Goal: Task Accomplishment & Management: Manage account settings

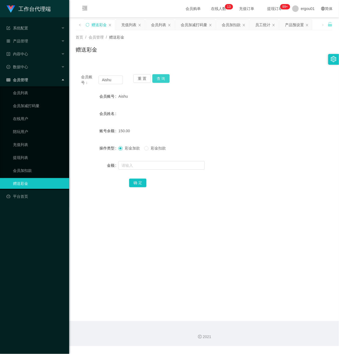
click at [167, 76] on button "查 询" at bounding box center [160, 78] width 17 height 9
drag, startPoint x: 116, startPoint y: 77, endPoint x: 25, endPoint y: 71, distance: 91.2
click at [27, 71] on section "工作台代理端 系统配置 产品管理 产品列表 产品预设置 开奖记录 注单管理 即时注单 内容中心 站内信 公告列表 活动列表 数据中心 员工统计 团队统计 会员…" at bounding box center [169, 173] width 339 height 346
paste input "badrul"
type input "badrul"
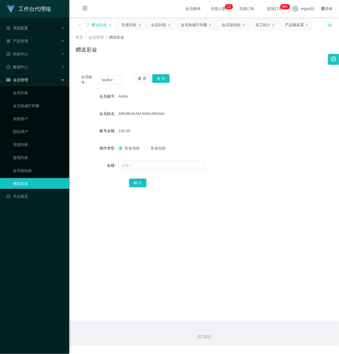
click at [156, 73] on div "会员账号： badrul 重 置 查 询 会员账号 Aishu 会员姓名 ARUMUGAM NAGURKANI 账号余额 150.00 操作类型 彩金加款 彩…" at bounding box center [204, 134] width 257 height 131
click at [159, 80] on button "查 询" at bounding box center [160, 78] width 17 height 9
click at [136, 169] on input "text" at bounding box center [161, 165] width 86 height 9
type input "100"
click at [140, 181] on button "确 定" at bounding box center [137, 183] width 17 height 9
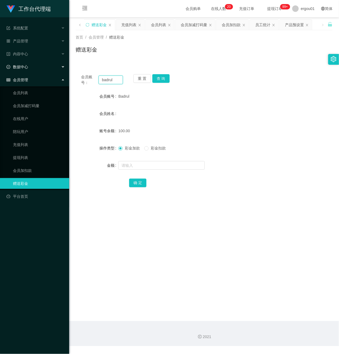
drag, startPoint x: 104, startPoint y: 79, endPoint x: 2, endPoint y: 65, distance: 103.0
click at [2, 65] on section "工作台代理端 系统配置 产品管理 产品列表 产品预设置 开奖记录 注单管理 即时注单 内容中心 站内信 公告列表 活动列表 数据中心 员工统计 团队统计 会员…" at bounding box center [169, 173] width 339 height 346
paste input "86786134"
type input "86786134"
click at [160, 77] on button "查 询" at bounding box center [160, 78] width 17 height 9
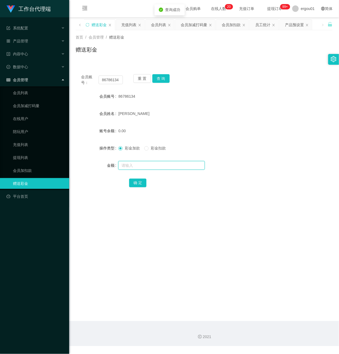
click at [135, 168] on input "text" at bounding box center [161, 165] width 86 height 9
type input "100"
click at [136, 179] on button "确 定" at bounding box center [137, 183] width 17 height 9
click at [26, 39] on span "产品管理" at bounding box center [17, 41] width 22 height 4
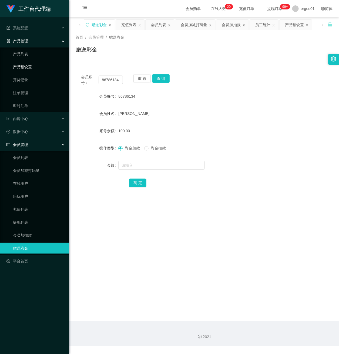
click at [30, 64] on link "产品预设置" at bounding box center [39, 67] width 52 height 11
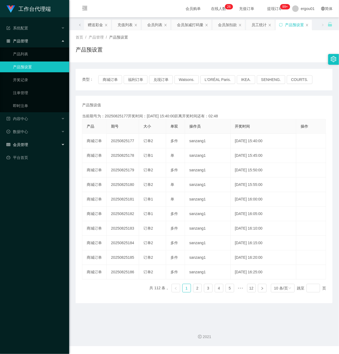
click at [22, 139] on div "会员管理" at bounding box center [34, 144] width 69 height 11
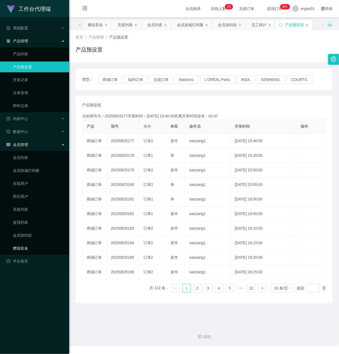
click at [28, 245] on link "赠送彩金" at bounding box center [39, 248] width 52 height 11
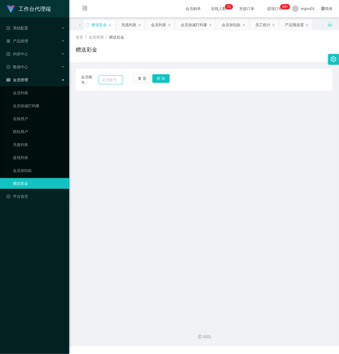
click at [113, 80] on input "text" at bounding box center [111, 80] width 24 height 9
drag, startPoint x: 109, startPoint y: 80, endPoint x: 150, endPoint y: 85, distance: 41.3
click at [109, 80] on input "text" at bounding box center [111, 80] width 24 height 9
paste input "badrul"
type input "badrul"
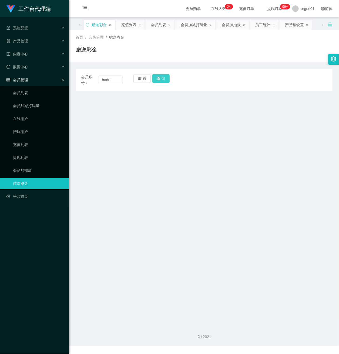
click at [161, 77] on button "查 询" at bounding box center [160, 78] width 17 height 9
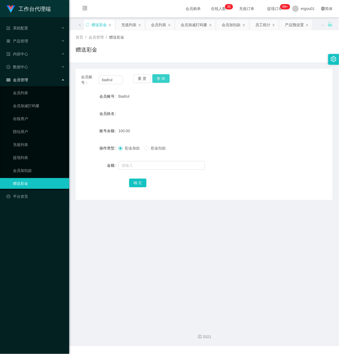
click at [160, 79] on button "查 询" at bounding box center [160, 78] width 17 height 9
click at [29, 88] on link "会员列表" at bounding box center [39, 93] width 52 height 11
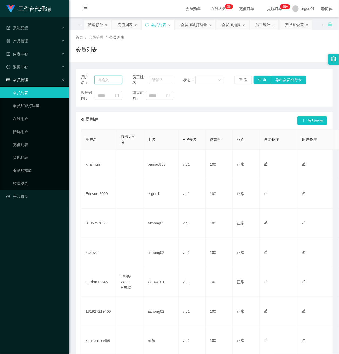
click at [110, 79] on input "text" at bounding box center [108, 80] width 28 height 9
paste input "💰 Current unsettled accumulated salary: S$5 × 5"
type input "💰"
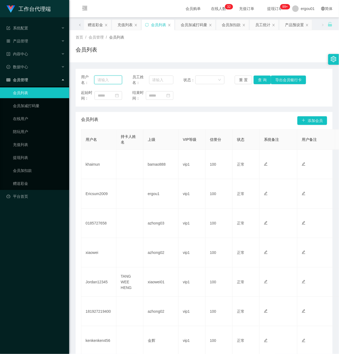
click at [108, 80] on input "text" at bounding box center [108, 80] width 28 height 9
paste input "badrul"
type input "badrul"
click at [261, 76] on button "查 询" at bounding box center [262, 80] width 17 height 9
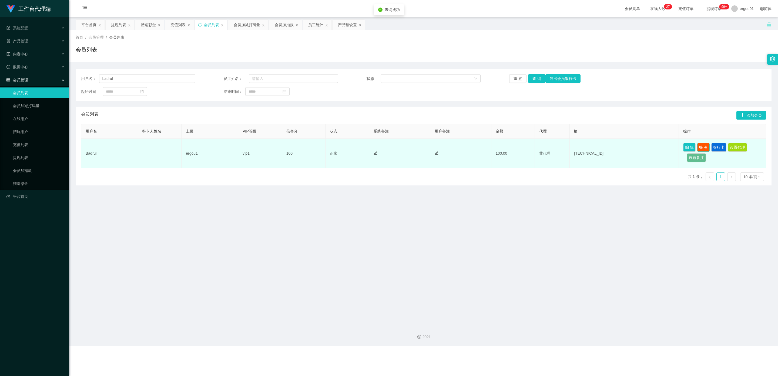
click at [339, 147] on button "账 变" at bounding box center [703, 147] width 12 height 9
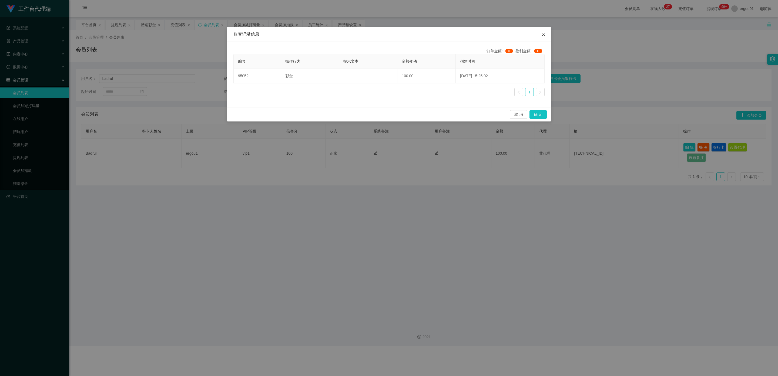
click at [339, 34] on icon "图标: close" at bounding box center [543, 34] width 4 height 4
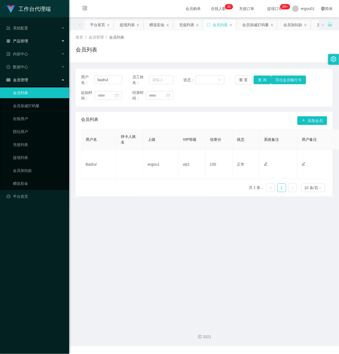
click at [22, 40] on span "产品管理" at bounding box center [17, 41] width 22 height 4
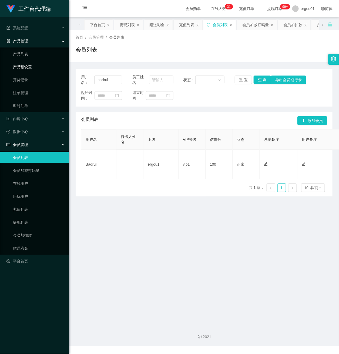
click at [28, 67] on link "产品预设置" at bounding box center [39, 67] width 52 height 11
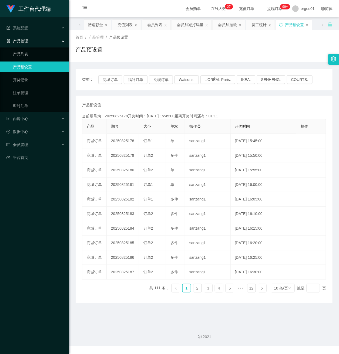
click at [30, 65] on link "产品预设置" at bounding box center [39, 67] width 52 height 11
drag, startPoint x: 23, startPoint y: 142, endPoint x: 52, endPoint y: 136, distance: 29.1
click at [23, 143] on span "会员管理" at bounding box center [17, 145] width 22 height 4
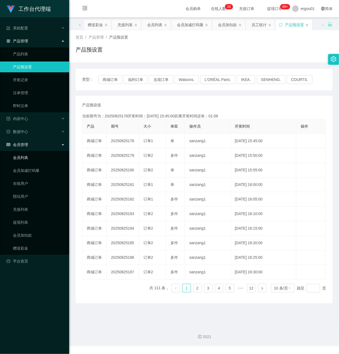
click at [25, 154] on link "会员列表" at bounding box center [39, 157] width 52 height 11
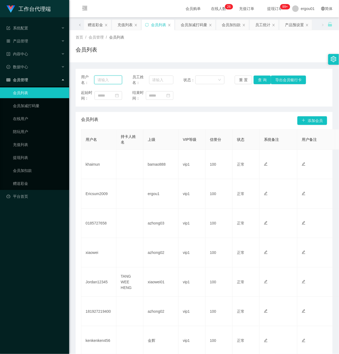
click at [114, 80] on input "text" at bounding box center [108, 80] width 28 height 9
paste input "Aishu"
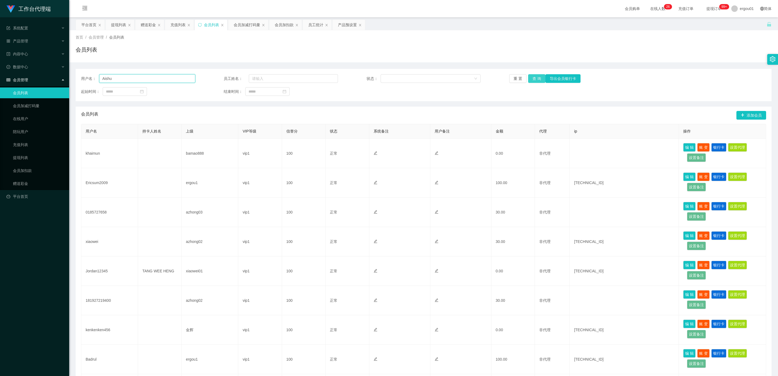
type input "Aishu"
click at [339, 76] on button "查 询" at bounding box center [536, 78] width 17 height 9
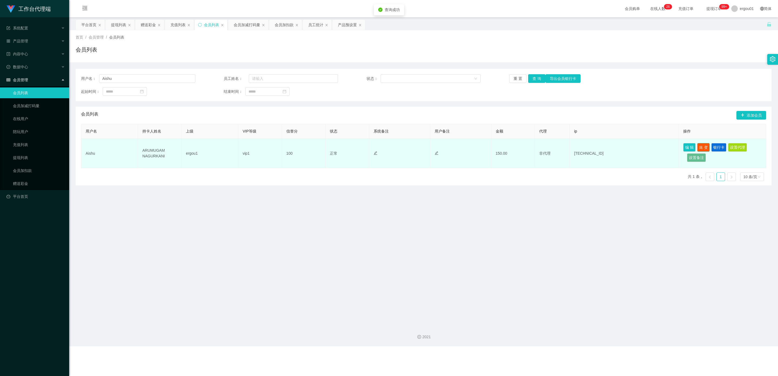
click at [339, 147] on button "账 变" at bounding box center [703, 147] width 12 height 9
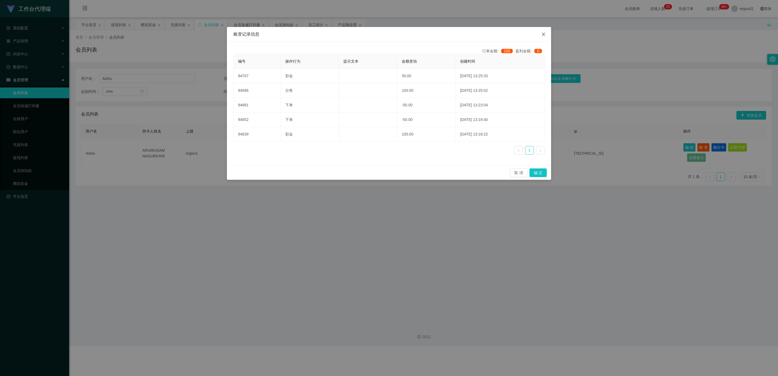
click at [339, 33] on icon "图标: close" at bounding box center [543, 34] width 4 height 4
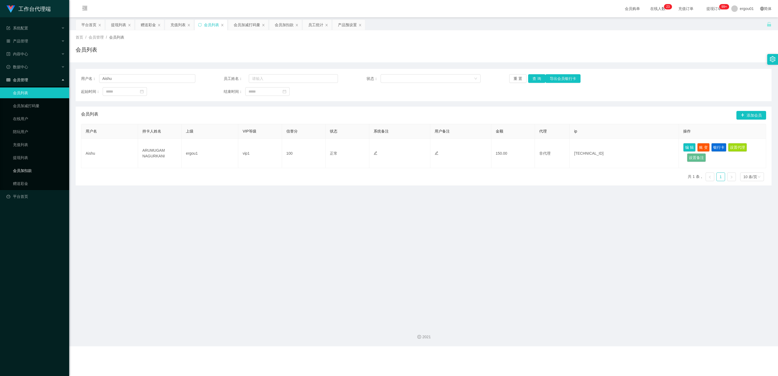
click at [28, 166] on link "会员加扣款" at bounding box center [39, 170] width 52 height 11
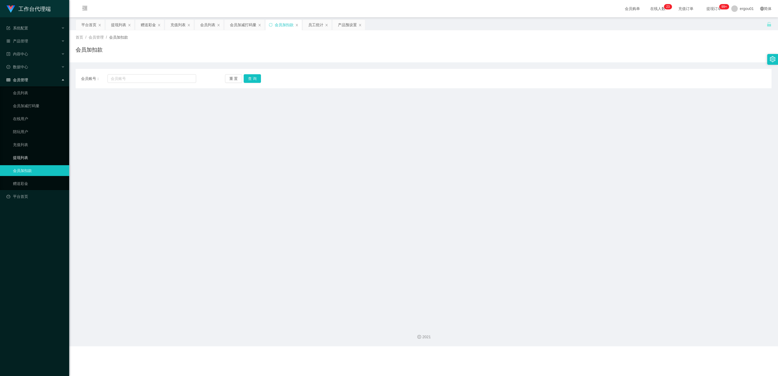
click at [21, 152] on link "提现列表" at bounding box center [39, 157] width 52 height 11
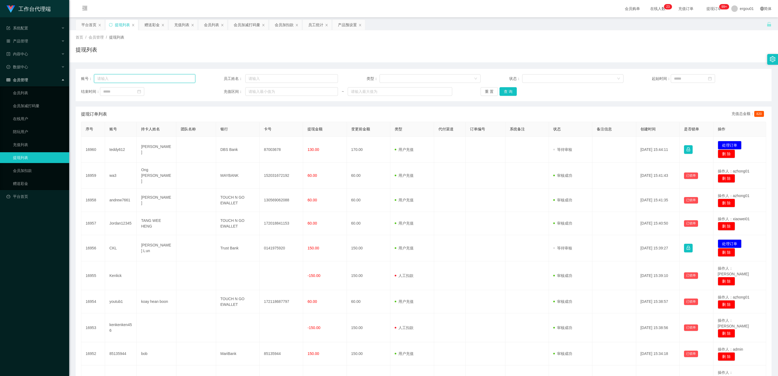
click at [134, 79] on input "text" at bounding box center [144, 78] width 101 height 9
paste input "Aishu"
type input "Aishu"
click at [339, 92] on button "查 询" at bounding box center [507, 91] width 17 height 9
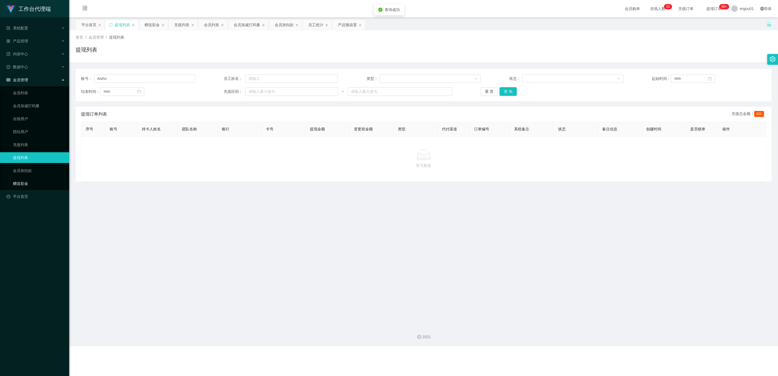
click at [23, 179] on link "赠送彩金" at bounding box center [39, 183] width 52 height 11
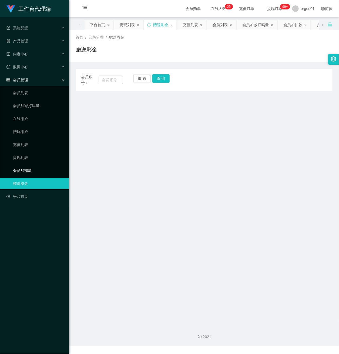
drag, startPoint x: 25, startPoint y: 163, endPoint x: 54, endPoint y: 159, distance: 29.2
click at [25, 165] on link "会员加扣款" at bounding box center [39, 170] width 52 height 11
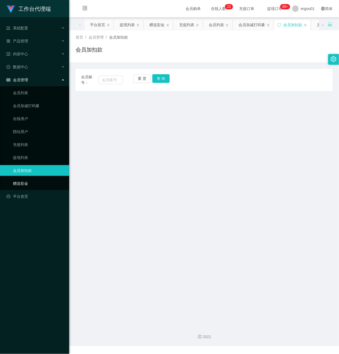
click at [26, 178] on link "赠送彩金" at bounding box center [39, 183] width 52 height 11
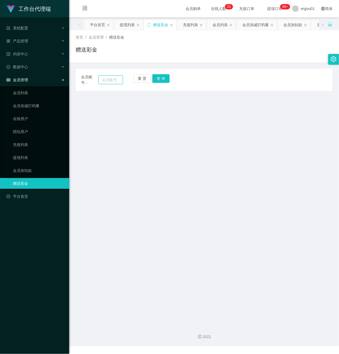
click at [104, 80] on input "text" at bounding box center [111, 80] width 24 height 9
paste input "badrul"
drag, startPoint x: 162, startPoint y: 77, endPoint x: 173, endPoint y: 80, distance: 10.9
click at [161, 78] on button "查 询" at bounding box center [160, 78] width 17 height 9
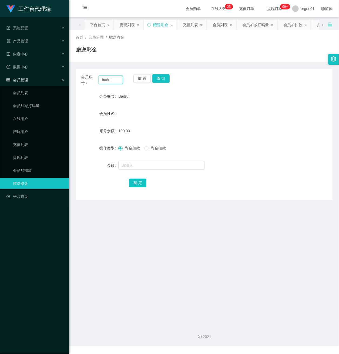
drag, startPoint x: 41, startPoint y: 74, endPoint x: -5, endPoint y: 71, distance: 46.2
click at [0, 71] on html "工作台代理端 系统配置 产品管理 产品列表 产品预设置 开奖记录 注单管理 即时注单 内容中心 数据中心 会员管理 会员列表 会员加减打码量 在线用户 陪玩用…" at bounding box center [169, 177] width 339 height 354
paste input "Aishu"
click at [160, 76] on button "查 询" at bounding box center [160, 78] width 17 height 9
click at [161, 76] on button "查 询" at bounding box center [160, 78] width 17 height 9
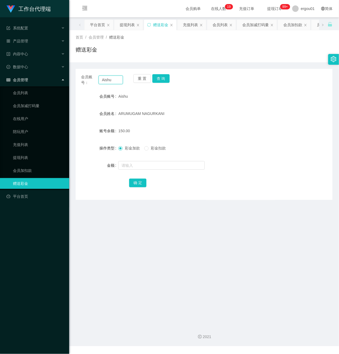
drag, startPoint x: 117, startPoint y: 79, endPoint x: 5, endPoint y: 75, distance: 111.6
click at [0, 75] on html "工作台代理端 系统配置 产品管理 产品列表 产品预设置 开奖记录 注单管理 即时注单 内容中心 数据中心 会员管理 会员列表 会员加减打码量 在线用户 陪玩用…" at bounding box center [169, 177] width 339 height 354
paste input "badrul"
click at [159, 76] on button "查 询" at bounding box center [160, 78] width 17 height 9
drag, startPoint x: 118, startPoint y: 79, endPoint x: -5, endPoint y: 67, distance: 124.3
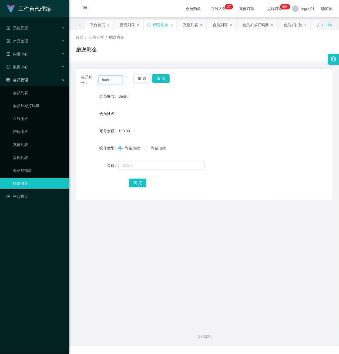
click at [0, 67] on html "工作台代理端 系统配置 产品管理 产品列表 产品预设置 开奖记录 注单管理 即时注单 内容中心 数据中心 会员管理 会员列表 会员加减打码量 在线用户 陪玩用…" at bounding box center [169, 177] width 339 height 354
paste input "Aishu"
type input "Aishu"
click at [158, 77] on button "查 询" at bounding box center [160, 78] width 17 height 9
click at [24, 152] on link "提现列表" at bounding box center [39, 157] width 52 height 11
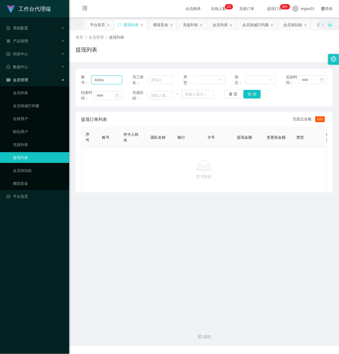
drag, startPoint x: 109, startPoint y: 85, endPoint x: 8, endPoint y: 79, distance: 101.2
click at [0, 79] on html "工作台代理端 系统配置 产品管理 产品列表 产品预设置 开奖记录 注单管理 即时注单 内容中心 数据中心 会员管理 会员列表 会员加减打码量 在线用户 陪玩用…" at bounding box center [169, 177] width 339 height 354
click at [251, 99] on button "查 询" at bounding box center [251, 94] width 17 height 9
click at [23, 178] on link "赠送彩金" at bounding box center [39, 183] width 52 height 11
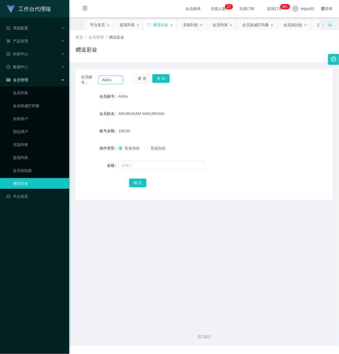
drag, startPoint x: 116, startPoint y: 82, endPoint x: 41, endPoint y: 80, distance: 75.4
click at [16, 80] on section "工作台代理端 系统配置 产品管理 产品列表 产品预设置 开奖记录 注单管理 即时注单 内容中心 数据中心 会员管理 会员列表 会员加减打码量 在线用户 陪玩用…" at bounding box center [169, 173] width 339 height 346
paste input "badrul"
type input "badrul"
click at [158, 76] on button "查 询" at bounding box center [160, 78] width 17 height 9
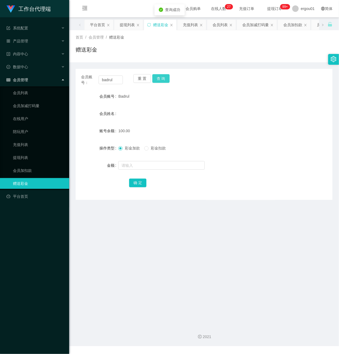
click at [161, 80] on button "查 询" at bounding box center [160, 78] width 17 height 9
click at [16, 81] on li "会员管理 会员列表 会员加减打码量 在线用户 陪玩用户 充值列表 提现列表 会员加扣款 赠送彩金" at bounding box center [34, 133] width 69 height 116
click at [17, 88] on link "会员列表" at bounding box center [39, 93] width 52 height 11
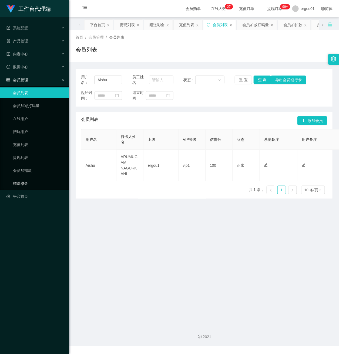
click at [18, 178] on link "赠送彩金" at bounding box center [39, 183] width 52 height 11
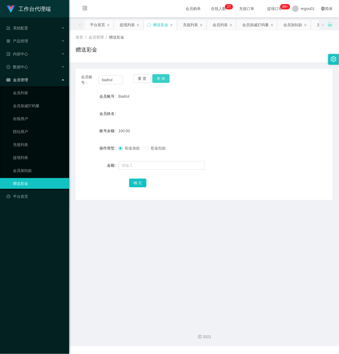
click at [157, 76] on button "查 询" at bounding box center [160, 78] width 17 height 9
click at [156, 79] on button "查 询" at bounding box center [160, 78] width 17 height 9
click at [165, 79] on button "查 询" at bounding box center [160, 78] width 17 height 9
click at [27, 88] on link "会员列表" at bounding box center [39, 93] width 52 height 11
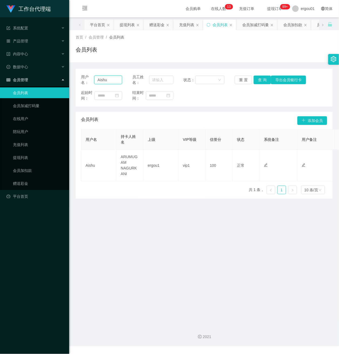
drag, startPoint x: 112, startPoint y: 80, endPoint x: 25, endPoint y: 80, distance: 86.4
click at [25, 80] on section "工作台代理端 系统配置 产品管理 产品列表 产品预设置 开奖记录 注单管理 即时注单 内容中心 数据中心 会员管理 会员列表 会员加减打码量 在线用户 陪玩用…" at bounding box center [169, 173] width 339 height 346
click at [262, 80] on button "查 询" at bounding box center [262, 80] width 17 height 9
click at [262, 77] on button "查 询" at bounding box center [262, 80] width 17 height 9
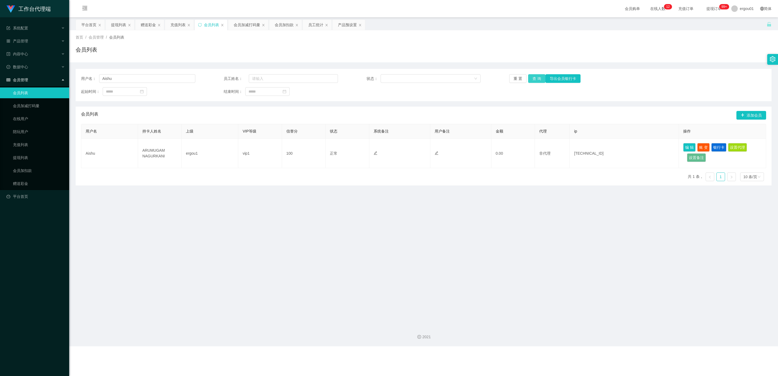
click at [339, 75] on button "查 询" at bounding box center [536, 78] width 17 height 9
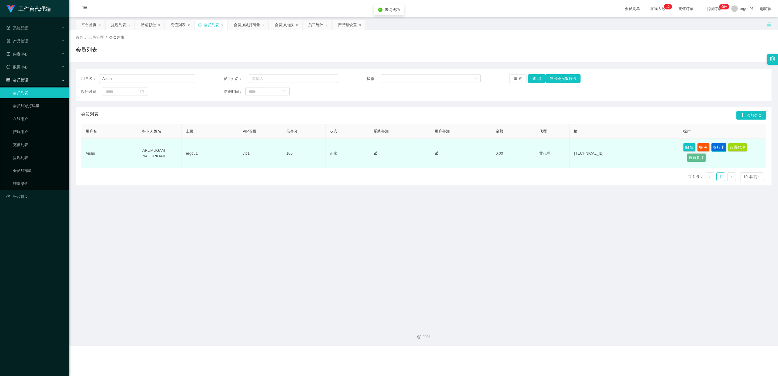
click at [339, 147] on button "银行卡" at bounding box center [718, 147] width 15 height 9
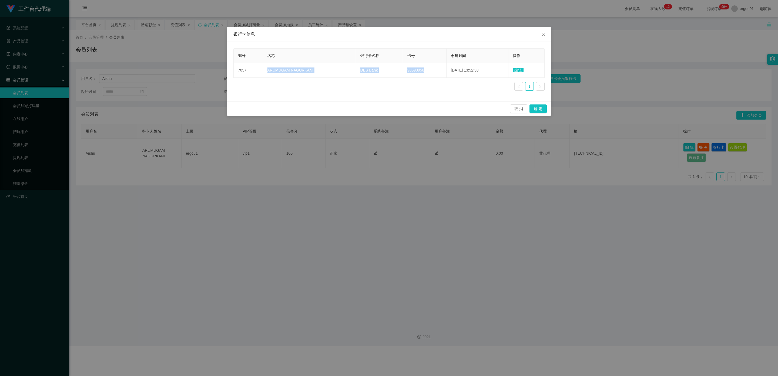
copy tr "ARUMUGAM NAGURKANI DBS Bank 90590958"
drag, startPoint x: 422, startPoint y: 71, endPoint x: 285, endPoint y: 79, distance: 137.2
click at [266, 70] on tr "7057 ARUMUGAM NAGURKANI DBS Bank 90590958 [DATE] 13:52:38 编辑" at bounding box center [389, 70] width 311 height 15
click at [339, 35] on icon "图标: close" at bounding box center [543, 34] width 4 height 4
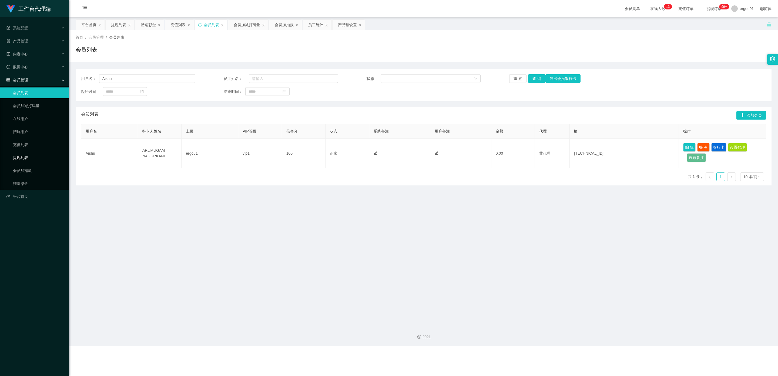
click at [25, 152] on link "提现列表" at bounding box center [39, 157] width 52 height 11
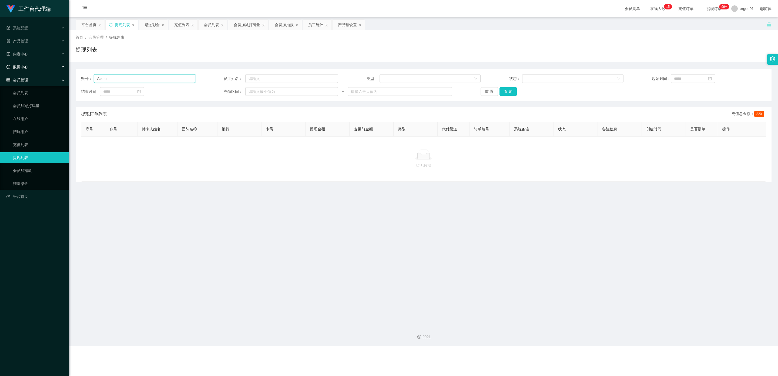
drag, startPoint x: 120, startPoint y: 79, endPoint x: 4, endPoint y: 62, distance: 117.3
click at [4, 62] on section "工作台代理端 系统配置 产品管理 产品列表 产品预设置 开奖记录 注单管理 即时注单 内容中心 数据中心 会员管理 会员列表 会员加减打码量 在线用户 陪玩用…" at bounding box center [389, 173] width 778 height 346
drag, startPoint x: 506, startPoint y: 91, endPoint x: 497, endPoint y: 95, distance: 9.9
click at [339, 91] on button "查 询" at bounding box center [507, 91] width 17 height 9
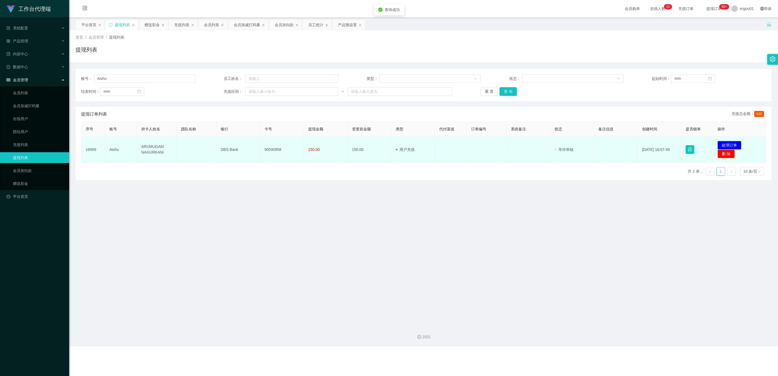
click at [339, 144] on button "处理订单" at bounding box center [729, 145] width 24 height 9
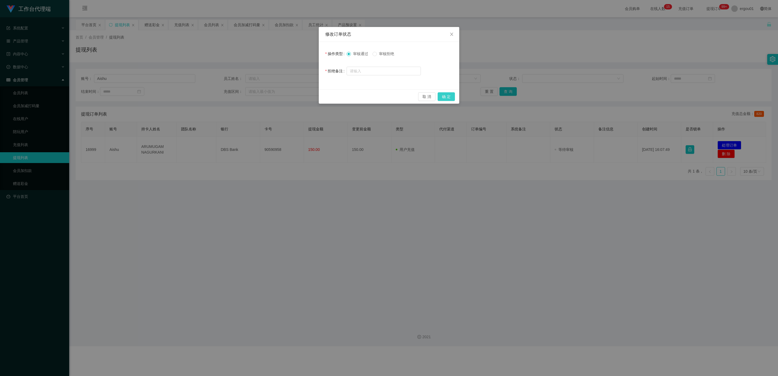
click at [339, 96] on button "确 定" at bounding box center [446, 96] width 17 height 9
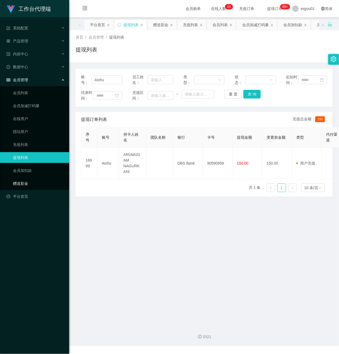
click at [19, 182] on link "赠送彩金" at bounding box center [39, 183] width 52 height 11
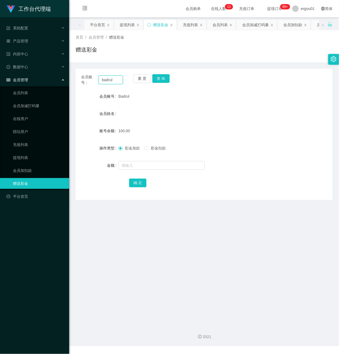
drag, startPoint x: 119, startPoint y: 80, endPoint x: -5, endPoint y: 67, distance: 125.4
click at [0, 67] on html "工作台代理端 系统配置 产品管理 产品列表 产品预设置 开奖记录 注单管理 即时注单 内容中心 数据中心 会员管理 会员列表 会员加减打码量 在线用户 陪玩用…" at bounding box center [169, 177] width 339 height 354
click at [164, 78] on button "查 询" at bounding box center [160, 78] width 17 height 9
click at [138, 164] on input "text" at bounding box center [161, 165] width 86 height 9
type input "100"
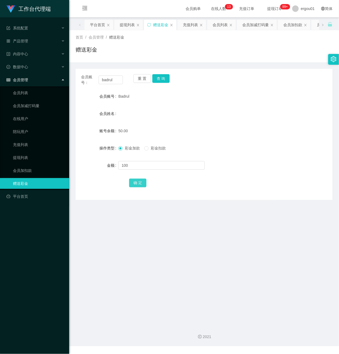
click at [138, 181] on button "确 定" at bounding box center [137, 183] width 17 height 9
click at [164, 79] on button "查 询" at bounding box center [160, 78] width 17 height 9
click at [19, 88] on link "会员列表" at bounding box center [39, 93] width 52 height 11
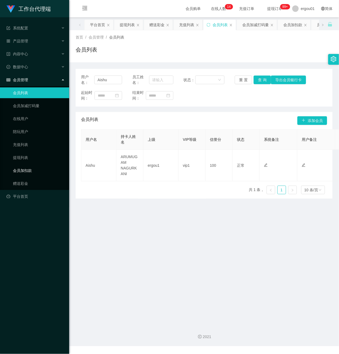
click at [28, 167] on link "会员加扣款" at bounding box center [39, 170] width 52 height 11
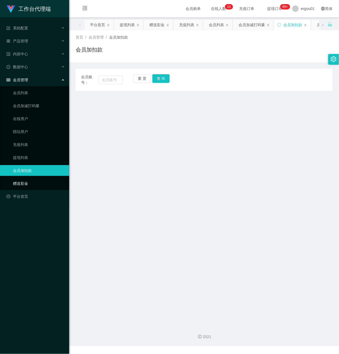
click at [19, 178] on link "赠送彩金" at bounding box center [39, 183] width 52 height 11
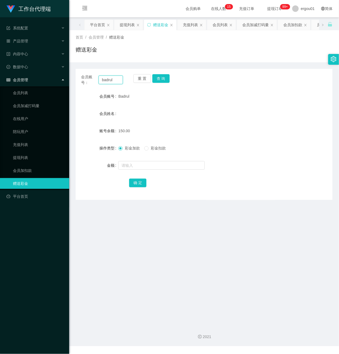
drag, startPoint x: 116, startPoint y: 80, endPoint x: 31, endPoint y: 79, distance: 85.1
click at [32, 79] on section "工作台代理端 系统配置 产品管理 产品列表 产品预设置 开奖记录 注单管理 即时注单 内容中心 数据中心 会员管理 会员列表 会员加减打码量 在线用户 陪玩用…" at bounding box center [169, 173] width 339 height 346
click at [160, 77] on button "查 询" at bounding box center [160, 78] width 17 height 9
click at [24, 88] on link "会员列表" at bounding box center [39, 93] width 52 height 11
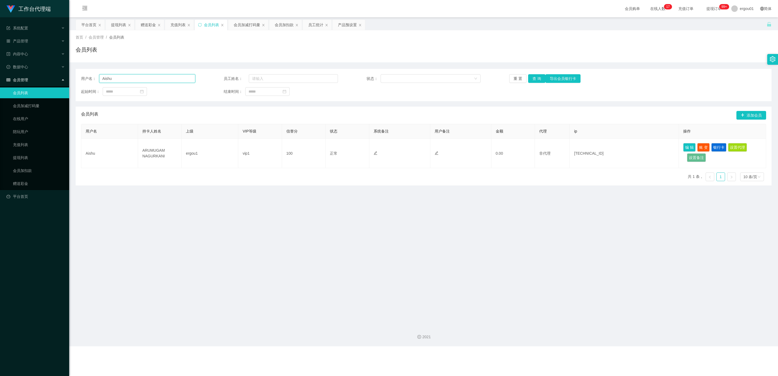
drag, startPoint x: 123, startPoint y: 80, endPoint x: 0, endPoint y: 76, distance: 123.5
click at [0, 76] on section "工作台代理端 系统配置 产品管理 产品列表 产品预设置 开奖记录 注单管理 即时注单 内容中心 数据中心 会员管理 会员列表 会员加减打码量 在线用户 陪玩用…" at bounding box center [389, 173] width 778 height 346
paste input "badrul"
type input "badrul"
click at [339, 77] on button "查 询" at bounding box center [536, 78] width 17 height 9
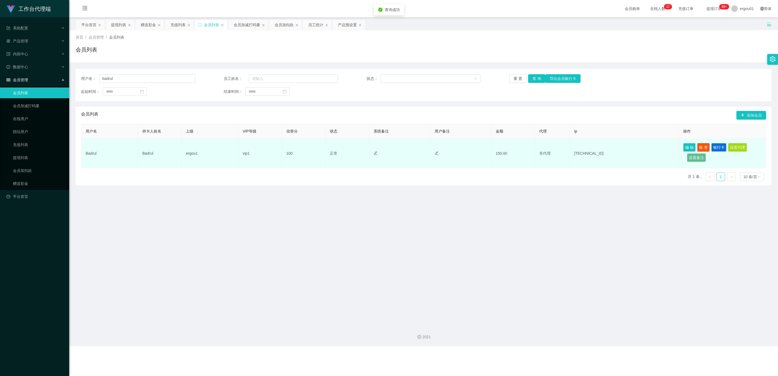
click at [339, 147] on button "账 变" at bounding box center [703, 147] width 12 height 9
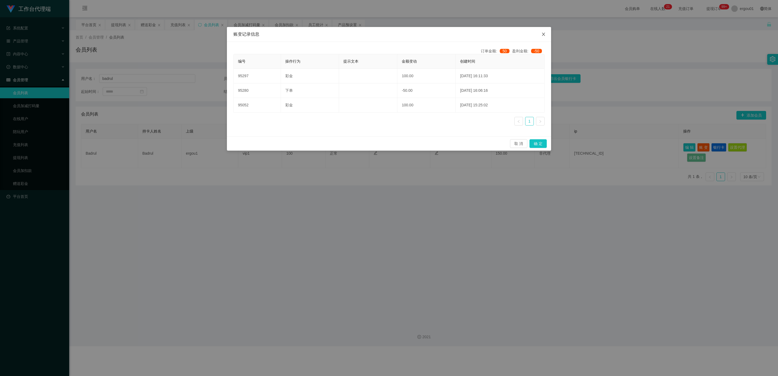
click at [339, 33] on icon "图标: close" at bounding box center [543, 34] width 4 height 4
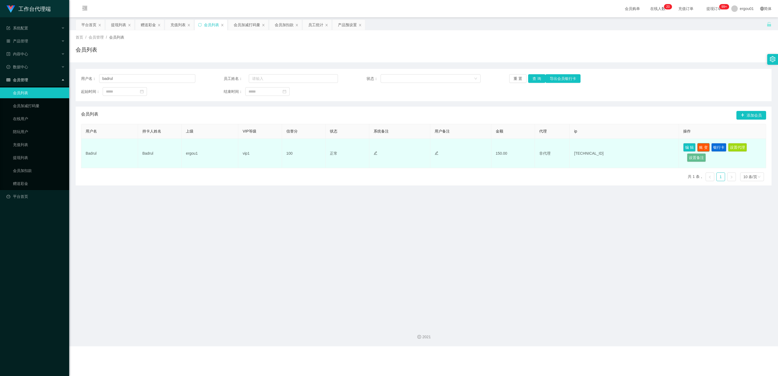
click at [339, 148] on button "账 变" at bounding box center [703, 147] width 12 height 9
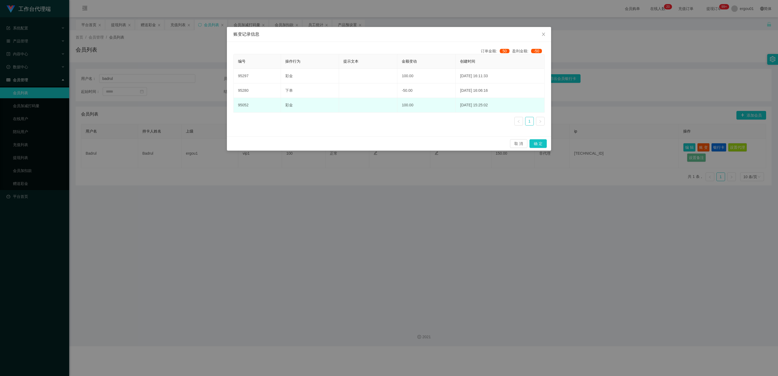
click at [339, 105] on td "100.00" at bounding box center [426, 105] width 58 height 15
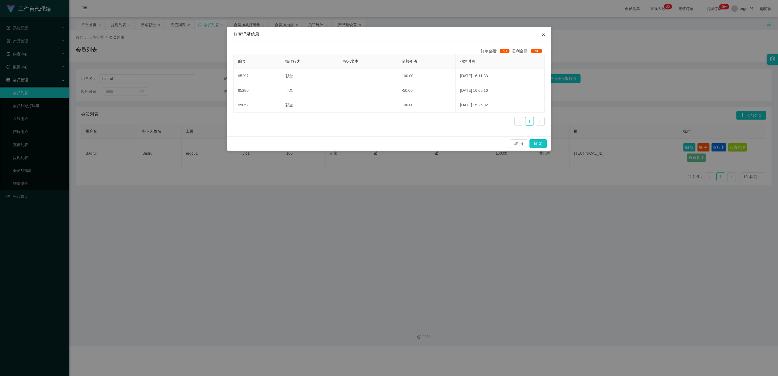
click at [339, 33] on icon "图标: close" at bounding box center [543, 34] width 4 height 4
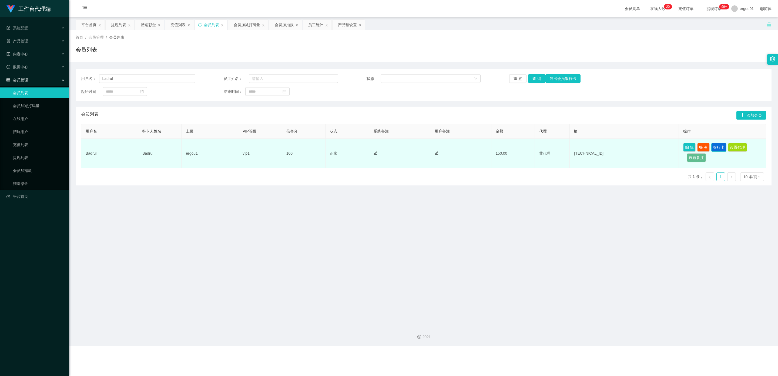
click at [339, 148] on button "银行卡" at bounding box center [718, 147] width 15 height 9
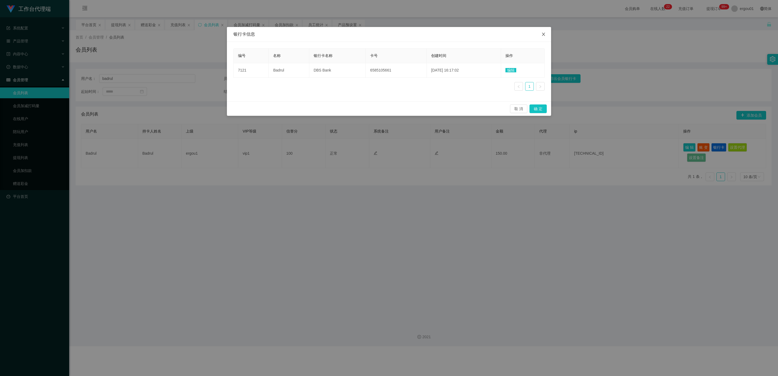
click at [339, 33] on icon "图标: close" at bounding box center [543, 34] width 3 height 3
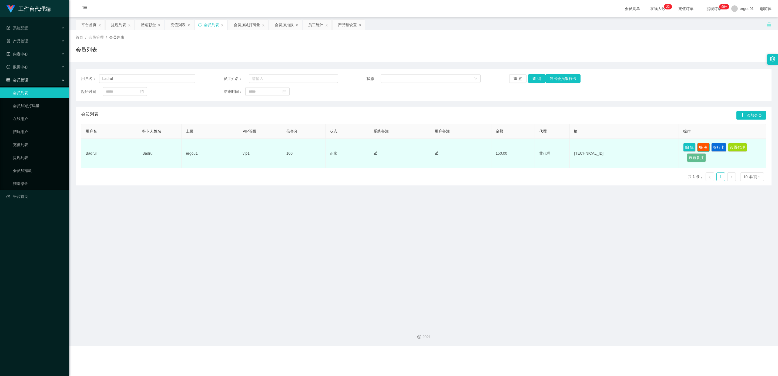
click at [339, 148] on button "账 变" at bounding box center [703, 147] width 12 height 9
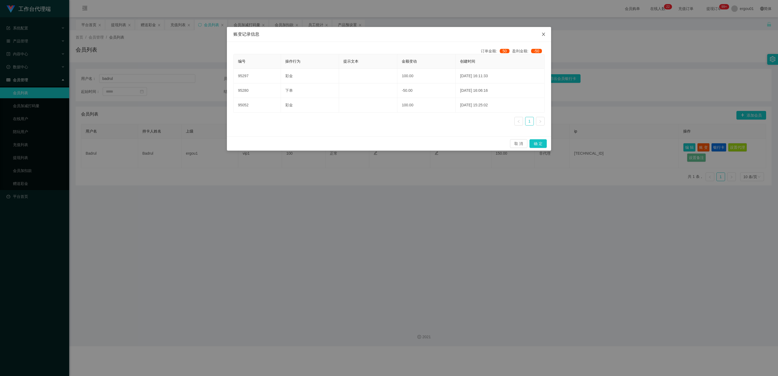
click at [339, 33] on icon "图标: close" at bounding box center [543, 34] width 4 height 4
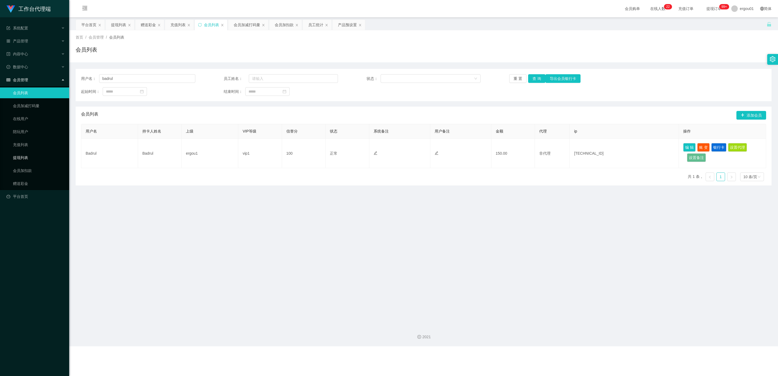
click at [23, 152] on link "提现列表" at bounding box center [39, 157] width 52 height 11
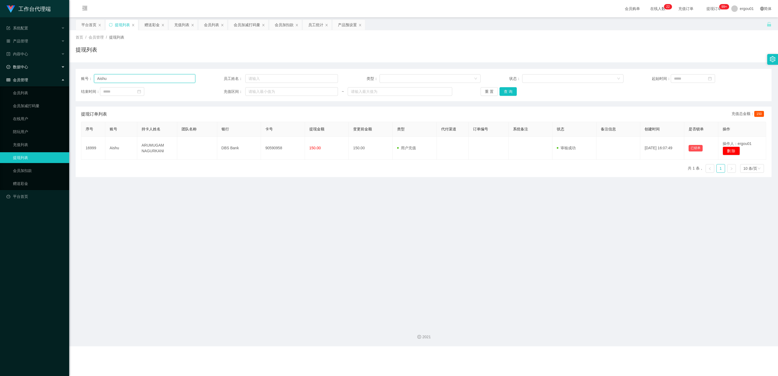
drag, startPoint x: 55, startPoint y: 72, endPoint x: 3, endPoint y: 69, distance: 51.9
click at [3, 69] on section "工作台代理端 系统配置 产品管理 产品列表 产品预设置 开奖记录 注单管理 即时注单 内容中心 数据中心 会员管理 会员列表 会员加减打码量 在线用户 陪玩用…" at bounding box center [389, 173] width 778 height 346
paste input "badrul"
type input "badrul"
click at [339, 91] on button "查 询" at bounding box center [507, 91] width 17 height 9
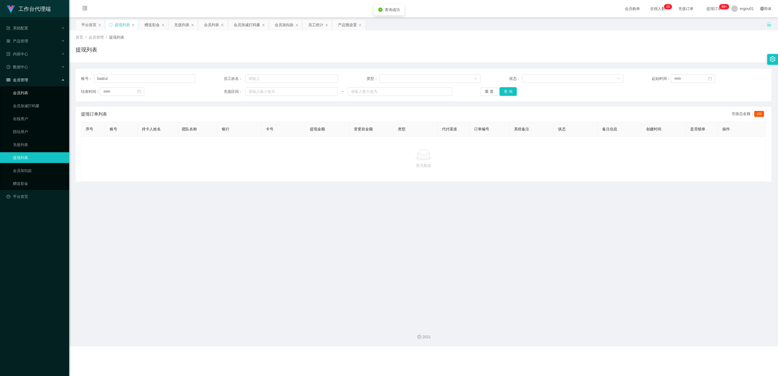
click at [22, 91] on link "会员列表" at bounding box center [39, 93] width 52 height 11
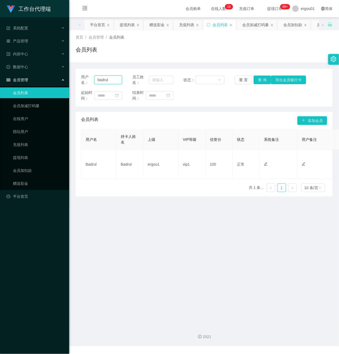
drag, startPoint x: 115, startPoint y: 80, endPoint x: -5, endPoint y: 80, distance: 120.4
click at [0, 80] on html "工作台代理端 系统配置 产品管理 产品列表 产品预设置 开奖记录 注单管理 即时注单 内容中心 数据中心 会员管理 会员列表 会员加减打码量 在线用户 陪玩用…" at bounding box center [169, 177] width 339 height 354
drag, startPoint x: 263, startPoint y: 77, endPoint x: 266, endPoint y: 77, distance: 3.5
click at [263, 77] on button "查 询" at bounding box center [262, 80] width 17 height 9
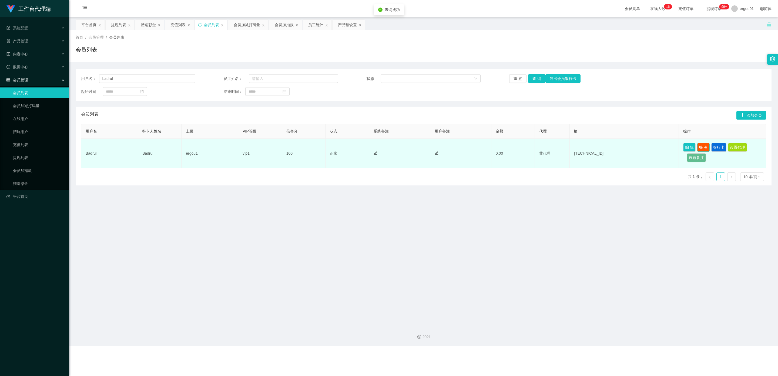
click at [339, 147] on button "账 变" at bounding box center [703, 147] width 12 height 9
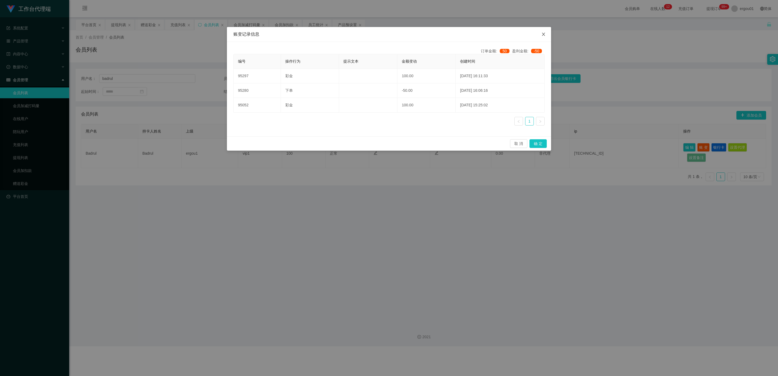
click at [339, 33] on icon "图标: close" at bounding box center [543, 34] width 4 height 4
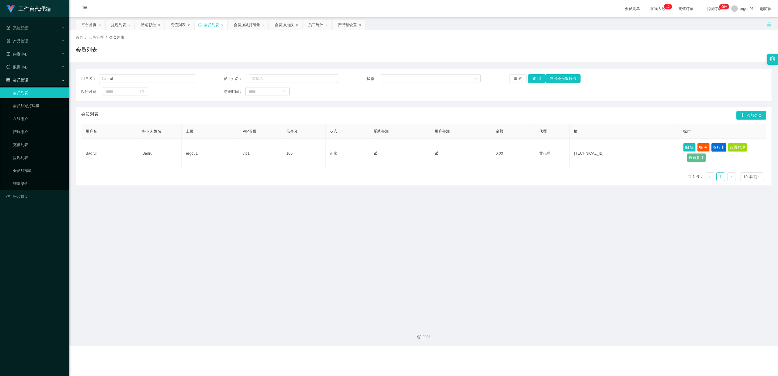
drag, startPoint x: 716, startPoint y: 147, endPoint x: 684, endPoint y: 148, distance: 32.4
click at [339, 148] on button "银行卡" at bounding box center [718, 147] width 15 height 9
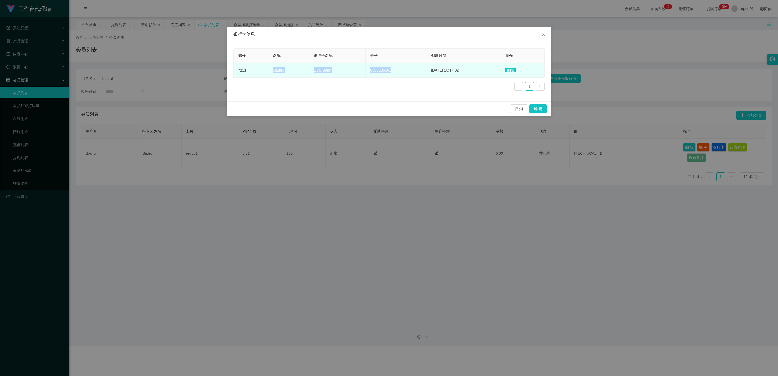
copy tr "Badrul DBS Bank 6585105661"
drag, startPoint x: 389, startPoint y: 71, endPoint x: 271, endPoint y: 70, distance: 118.0
click at [268, 70] on tr "7121 Badrul DBS Bank 6585105661 [DATE] 16:17:02 编辑" at bounding box center [389, 70] width 311 height 15
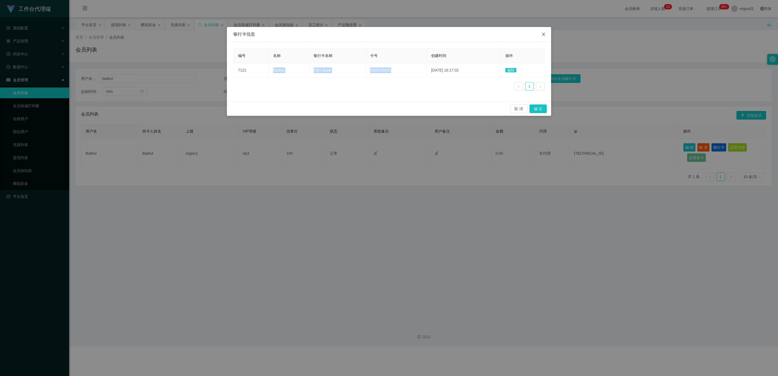
click at [339, 33] on span "Close" at bounding box center [543, 34] width 15 height 15
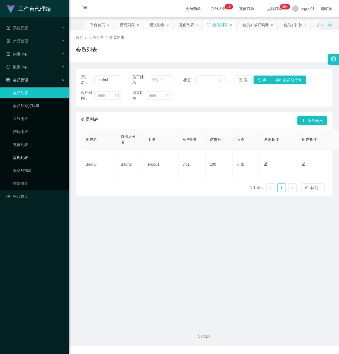
click at [28, 152] on link "提现列表" at bounding box center [39, 157] width 52 height 11
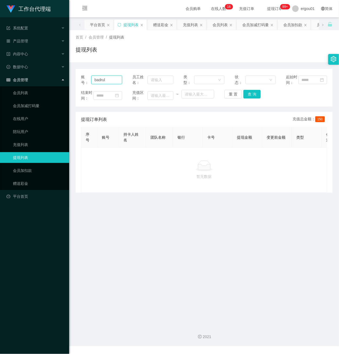
drag, startPoint x: 113, startPoint y: 84, endPoint x: -5, endPoint y: 79, distance: 118.9
click at [0, 79] on html "工作台代理端 系统配置 产品管理 产品列表 产品预设置 开奖记录 注单管理 即时注单 内容中心 数据中心 会员管理 会员列表 会员加减打码量 在线用户 陪玩用…" at bounding box center [169, 177] width 339 height 354
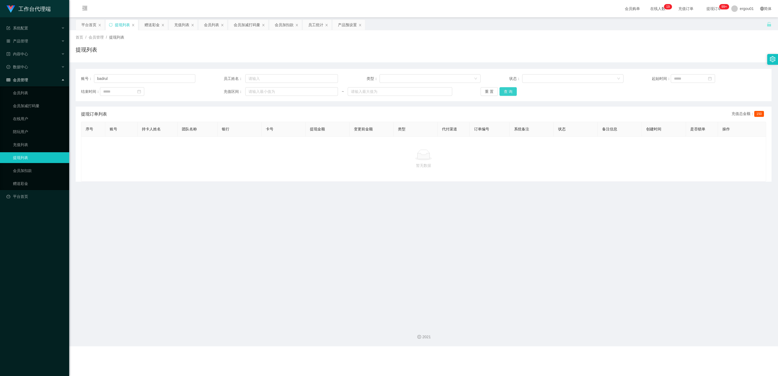
drag, startPoint x: 506, startPoint y: 92, endPoint x: 510, endPoint y: 96, distance: 5.9
click at [339, 92] on button "查 询" at bounding box center [507, 91] width 17 height 9
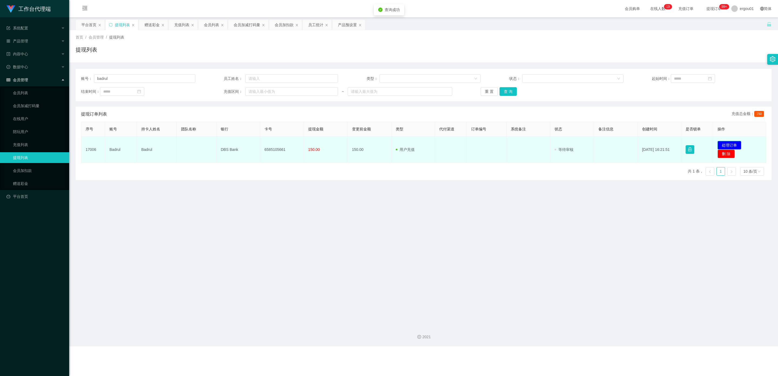
drag, startPoint x: 723, startPoint y: 144, endPoint x: 718, endPoint y: 144, distance: 5.4
click at [339, 144] on button "处理订单" at bounding box center [729, 145] width 24 height 9
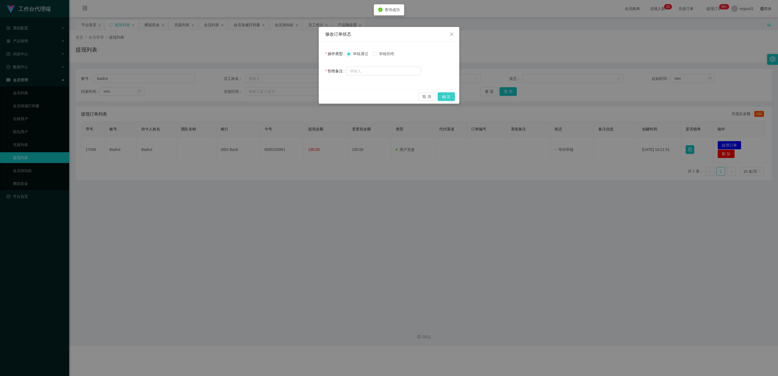
drag, startPoint x: 446, startPoint y: 95, endPoint x: 443, endPoint y: 95, distance: 3.0
click at [339, 95] on button "确 定" at bounding box center [446, 96] width 17 height 9
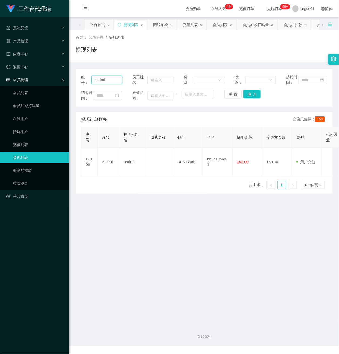
drag, startPoint x: 115, startPoint y: 82, endPoint x: 9, endPoint y: 82, distance: 105.9
click at [9, 82] on section "工作台代理端 系统配置 产品管理 产品列表 产品预设置 开奖记录 注单管理 即时注单 内容中心 数据中心 会员管理 会员列表 会员加减打码量 在线用户 陪玩用…" at bounding box center [169, 173] width 339 height 346
paste input "86786134"
type input "86786134"
click at [253, 99] on button "查 询" at bounding box center [251, 94] width 17 height 9
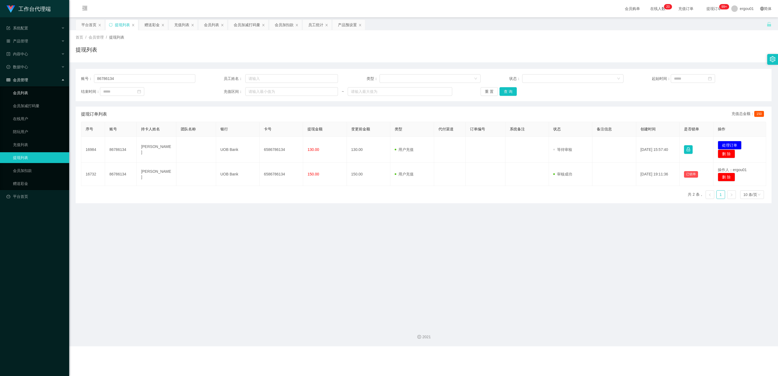
click at [25, 88] on link "会员列表" at bounding box center [39, 93] width 52 height 11
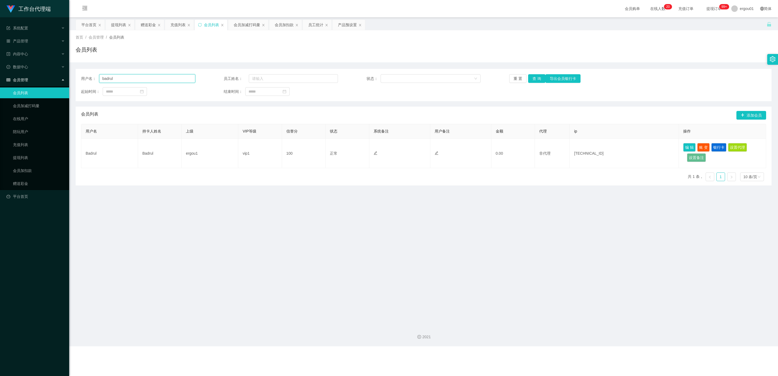
drag, startPoint x: 123, startPoint y: 79, endPoint x: 0, endPoint y: 70, distance: 122.9
click at [0, 70] on section "工作台代理端 系统配置 产品管理 产品列表 产品预设置 开奖记录 注单管理 即时注单 内容中心 数据中心 会员管理 会员列表 会员加减打码量 在线用户 陪玩用…" at bounding box center [389, 173] width 778 height 346
paste input "86786134"
type input "86786134"
click at [339, 75] on button "查 询" at bounding box center [536, 78] width 17 height 9
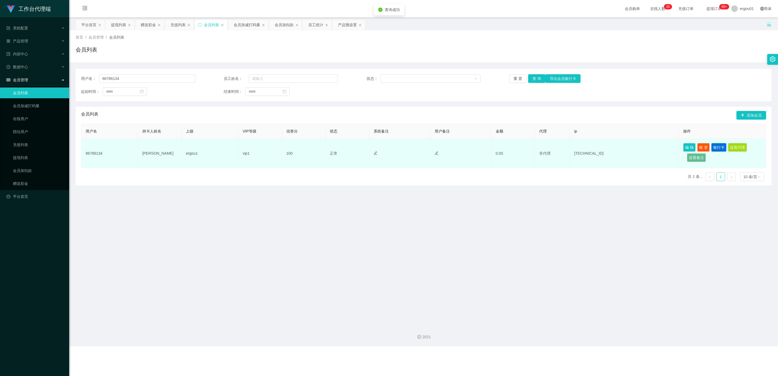
click at [339, 147] on button "银行卡" at bounding box center [718, 147] width 15 height 9
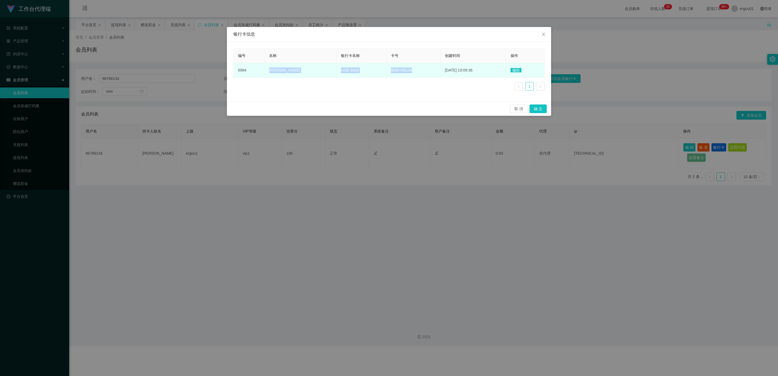
copy tr "[PERSON_NAME] UOB Bank 6586786134"
drag, startPoint x: 407, startPoint y: 70, endPoint x: 268, endPoint y: 76, distance: 139.0
click at [268, 76] on tr "6984 [PERSON_NAME] UOB Bank 6586786134 [DATE] 19:09:36 编辑" at bounding box center [389, 70] width 311 height 15
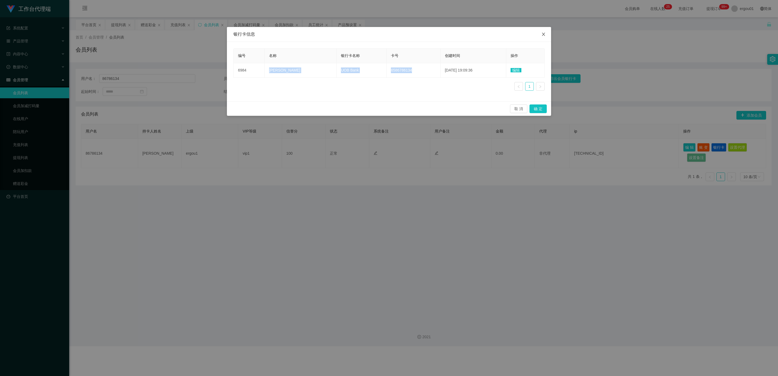
click at [339, 34] on icon "图标: close" at bounding box center [543, 34] width 4 height 4
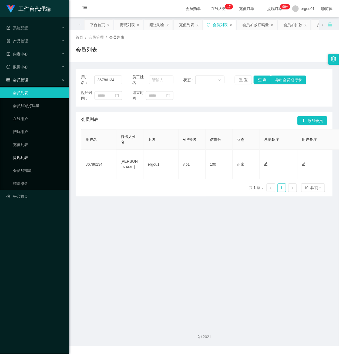
click at [24, 152] on link "提现列表" at bounding box center [39, 157] width 52 height 11
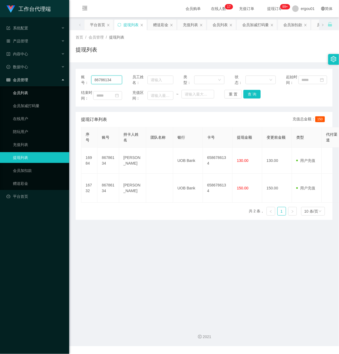
drag, startPoint x: 117, startPoint y: 84, endPoint x: 22, endPoint y: 85, distance: 94.8
click at [0, 84] on html "工作台代理端 系统配置 产品管理 产品列表 产品预设置 开奖记录 注单管理 即时注单 内容中心 数据中心 会员管理 会员列表 会员加减打码量 在线用户 陪玩用…" at bounding box center [169, 177] width 339 height 354
click at [248, 99] on button "查 询" at bounding box center [251, 94] width 17 height 9
click at [24, 88] on link "会员列表" at bounding box center [39, 93] width 52 height 11
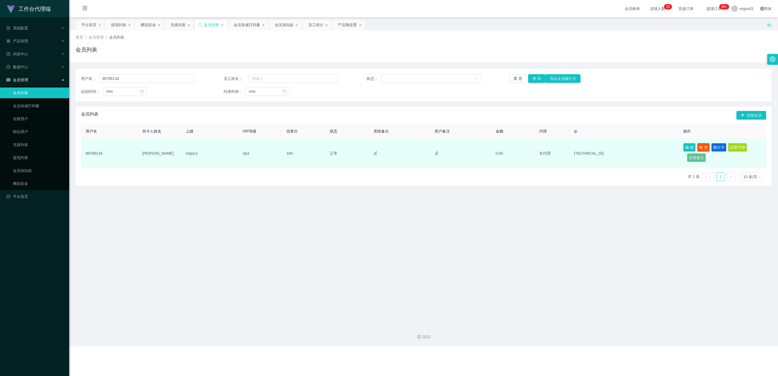
click at [339, 147] on button "账 变" at bounding box center [703, 147] width 12 height 9
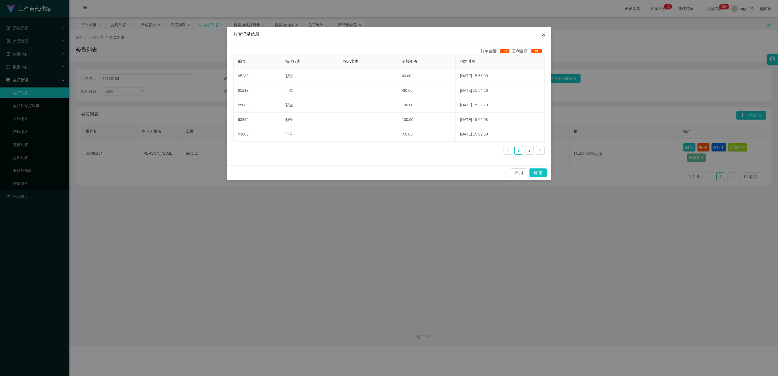
drag, startPoint x: 542, startPoint y: 33, endPoint x: 546, endPoint y: 33, distance: 4.1
click at [339, 33] on icon "图标: close" at bounding box center [543, 34] width 4 height 4
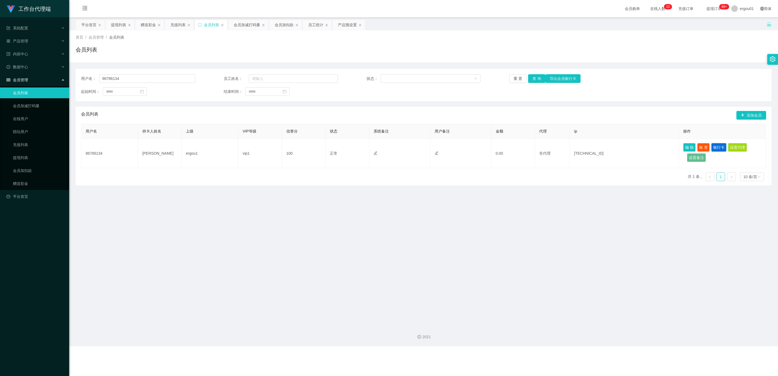
drag, startPoint x: 718, startPoint y: 146, endPoint x: 711, endPoint y: 147, distance: 7.3
click at [339, 147] on button "银行卡" at bounding box center [718, 147] width 15 height 9
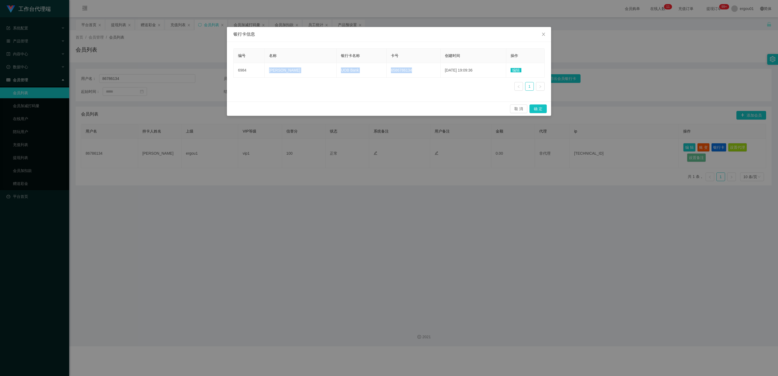
drag, startPoint x: 402, startPoint y: 72, endPoint x: 290, endPoint y: 81, distance: 112.2
click at [269, 70] on tr "6984 [PERSON_NAME] UOB Bank 6586786134 [DATE] 19:09:36 编辑" at bounding box center [389, 70] width 311 height 15
copy tr "[PERSON_NAME] UOB Bank 6586786134"
drag, startPoint x: 541, startPoint y: 34, endPoint x: 564, endPoint y: 30, distance: 23.5
click at [339, 34] on span "Close" at bounding box center [543, 34] width 15 height 15
